Goal: Task Accomplishment & Management: Manage account settings

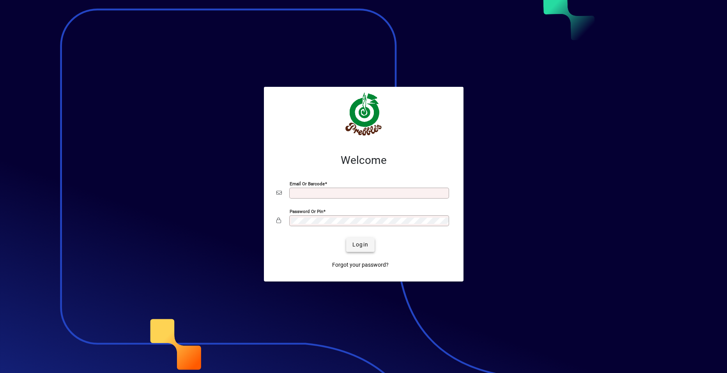
type input "**********"
click at [357, 245] on span "Login" at bounding box center [360, 245] width 16 height 8
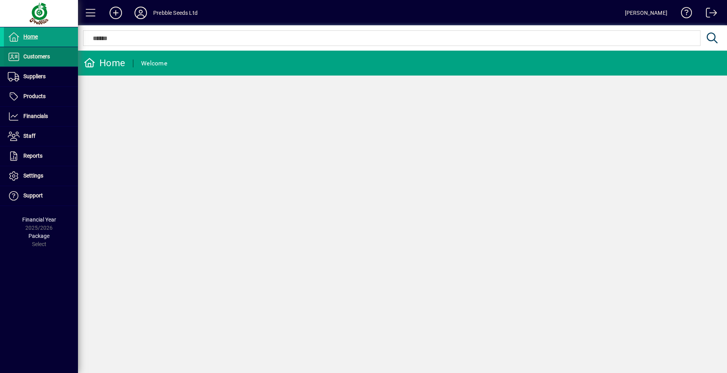
click at [51, 57] on span at bounding box center [41, 57] width 74 height 19
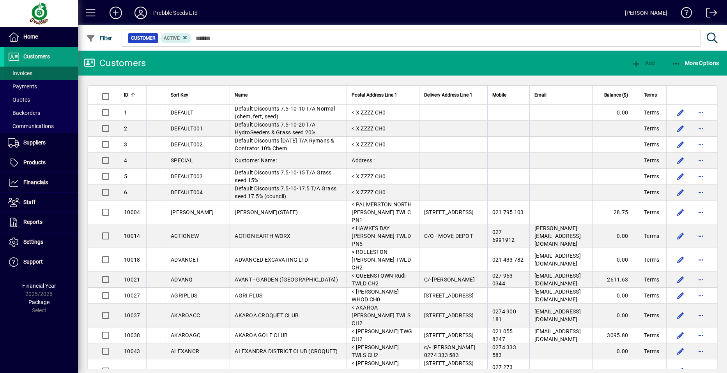
click at [27, 73] on span "Invoices" at bounding box center [20, 73] width 25 height 6
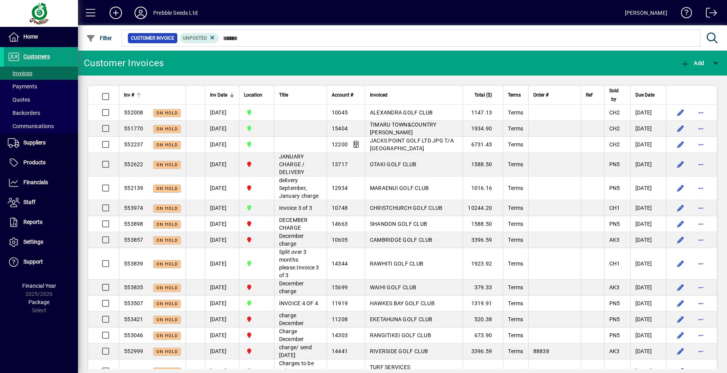
click at [132, 95] on span "Inv #" at bounding box center [129, 95] width 10 height 9
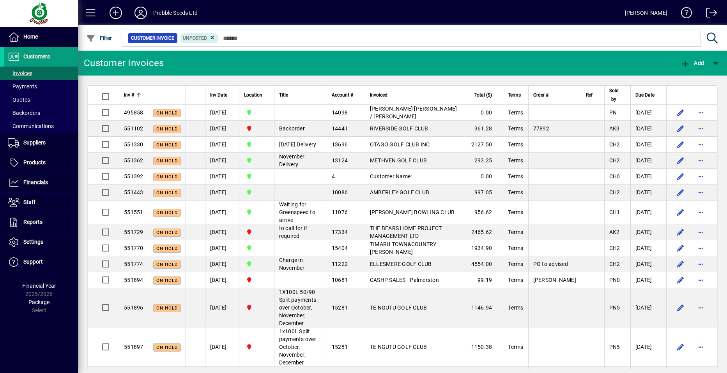
click at [132, 95] on span "Inv #" at bounding box center [129, 95] width 10 height 9
